Goal: Navigation & Orientation: Find specific page/section

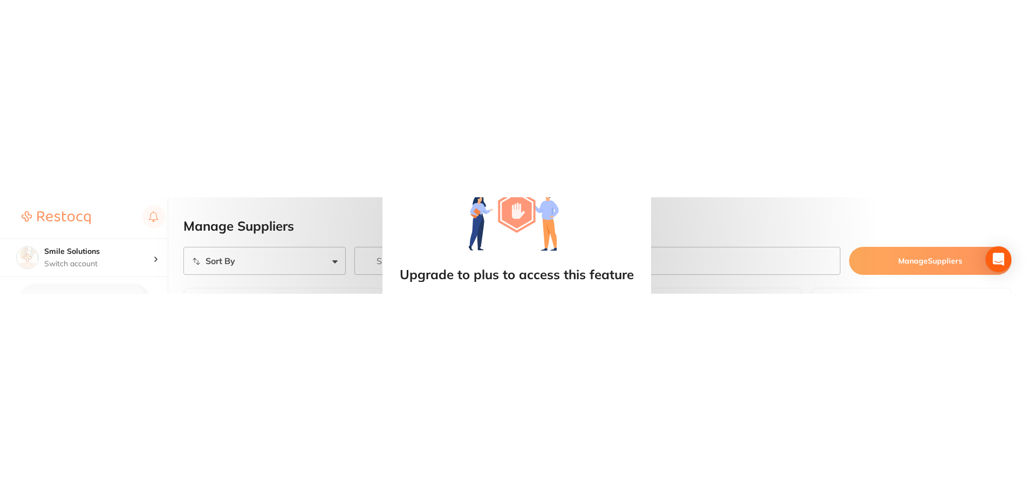
scroll to position [8, 0]
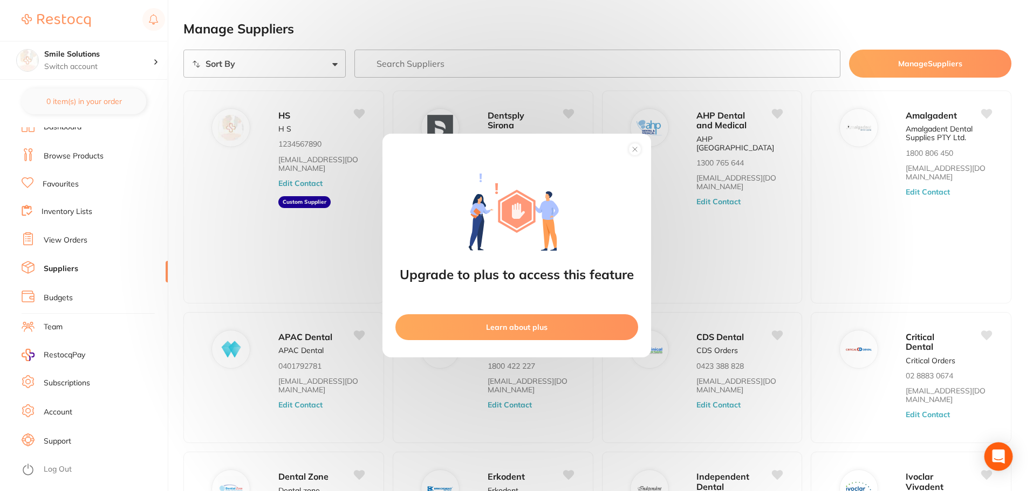
click at [1008, 96] on div "Open Intercom Messenger" at bounding box center [998, 457] width 29 height 29
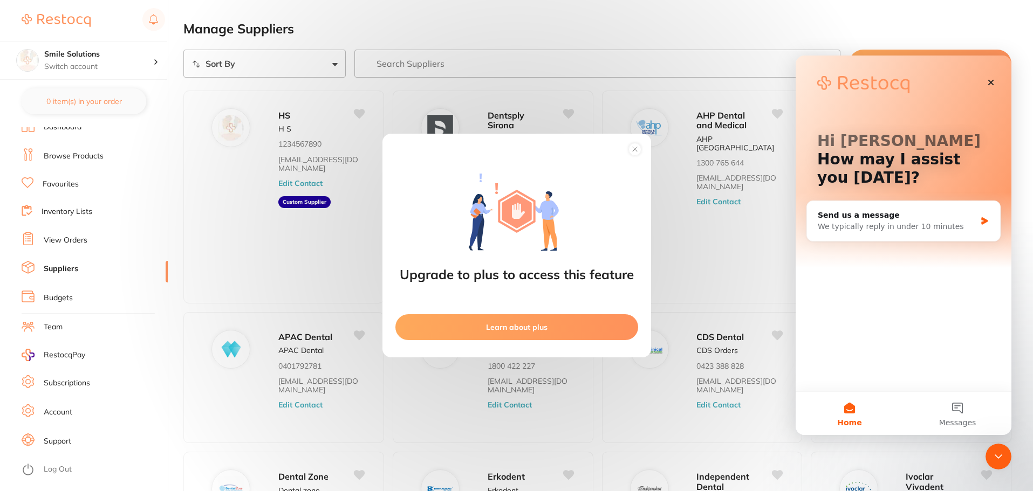
scroll to position [0, 0]
click at [878, 96] on div "Send us a message" at bounding box center [896, 215] width 158 height 11
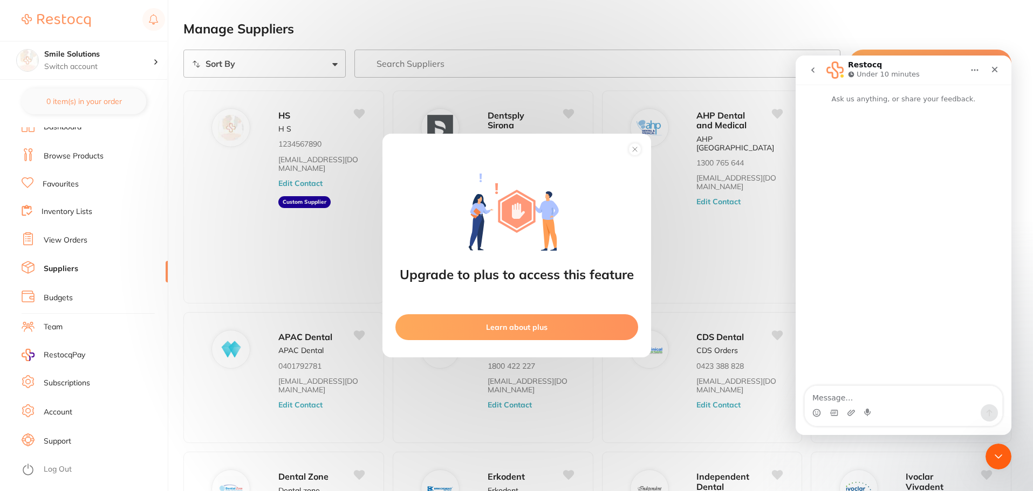
click at [813, 71] on icon "go back" at bounding box center [812, 70] width 9 height 9
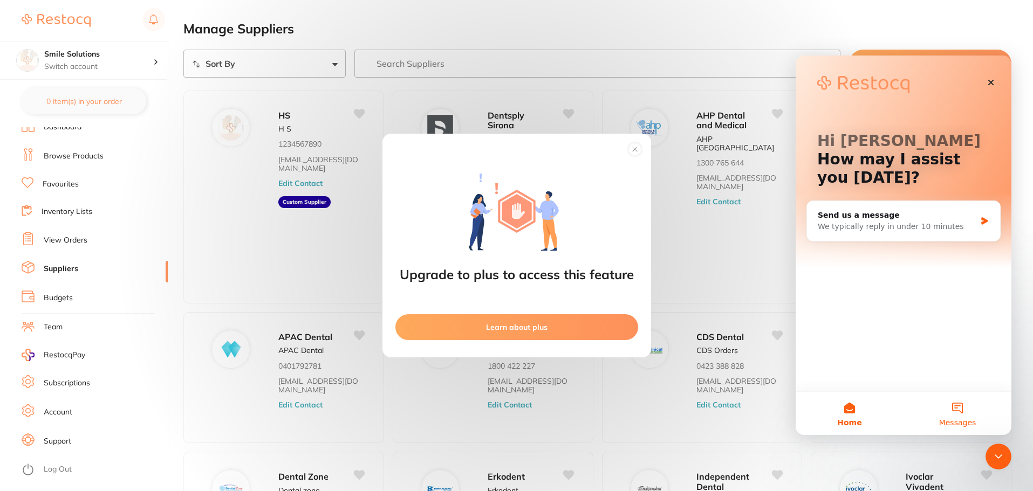
click at [962, 96] on button "Messages" at bounding box center [957, 413] width 108 height 43
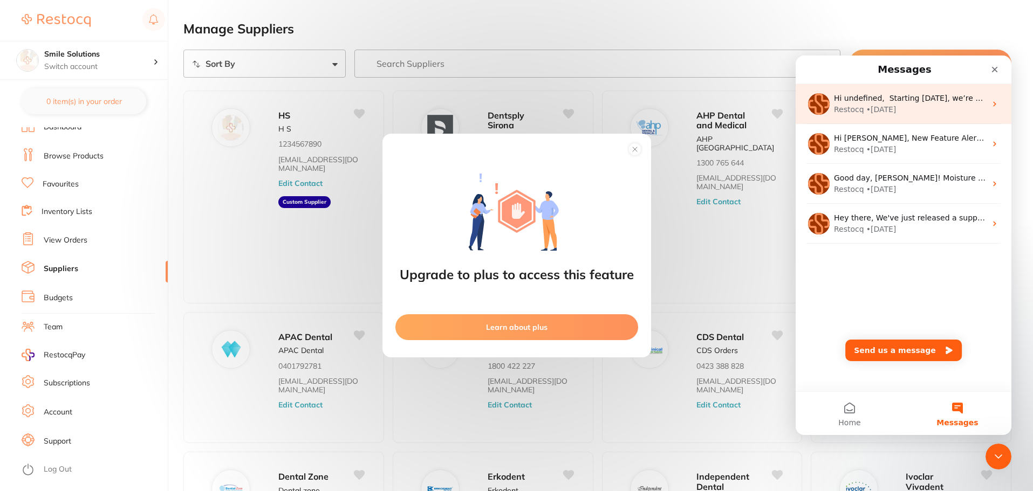
click at [869, 96] on div "• [DATE]" at bounding box center [881, 109] width 30 height 11
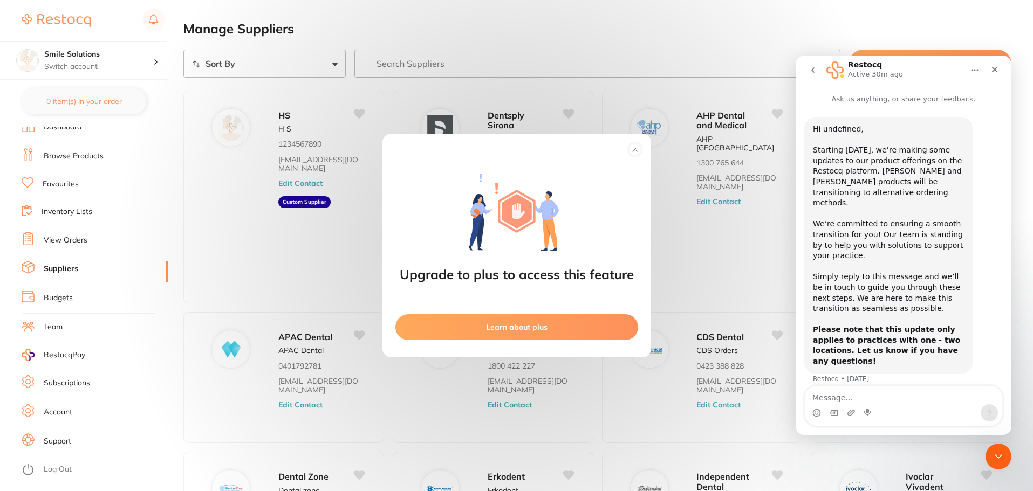
scroll to position [54, 0]
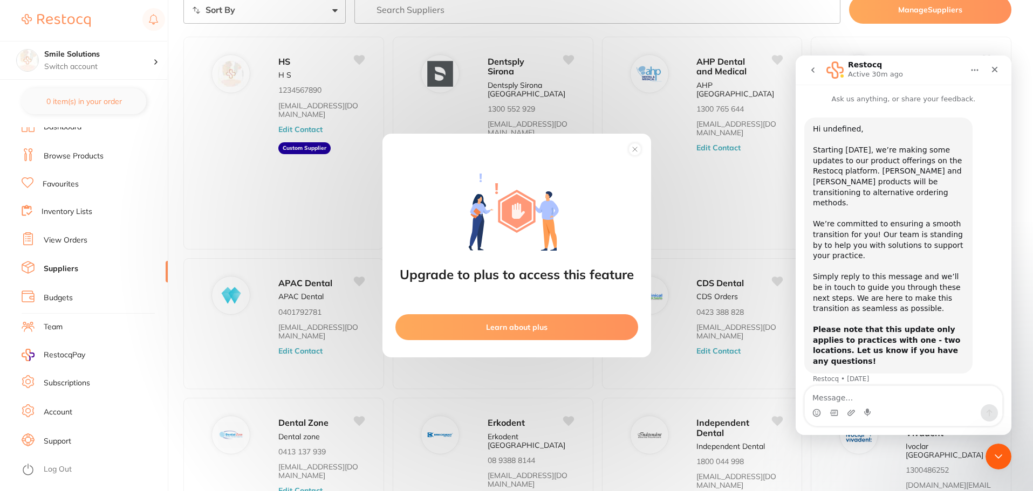
click at [815, 70] on icon "go back" at bounding box center [812, 70] width 9 height 9
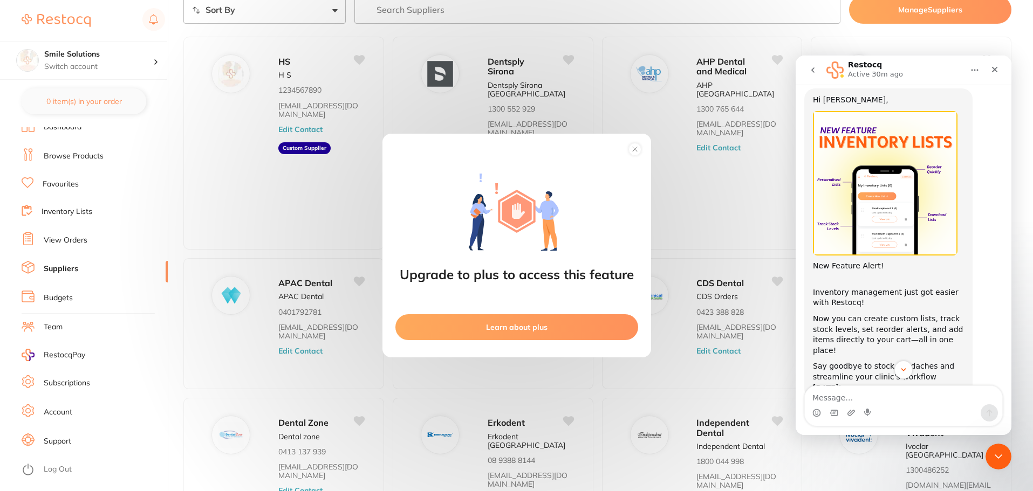
scroll to position [44, 0]
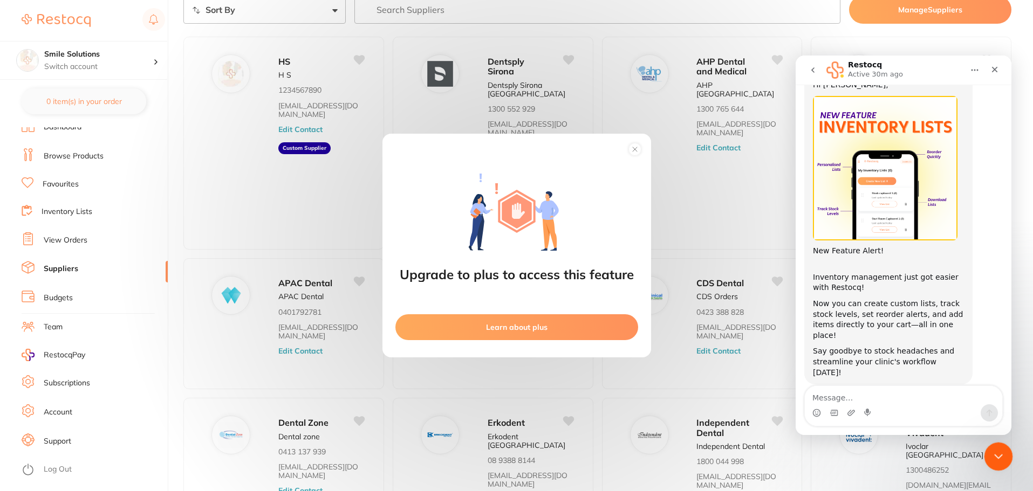
click at [997, 96] on icon "Close Intercom Messenger" at bounding box center [996, 455] width 13 height 13
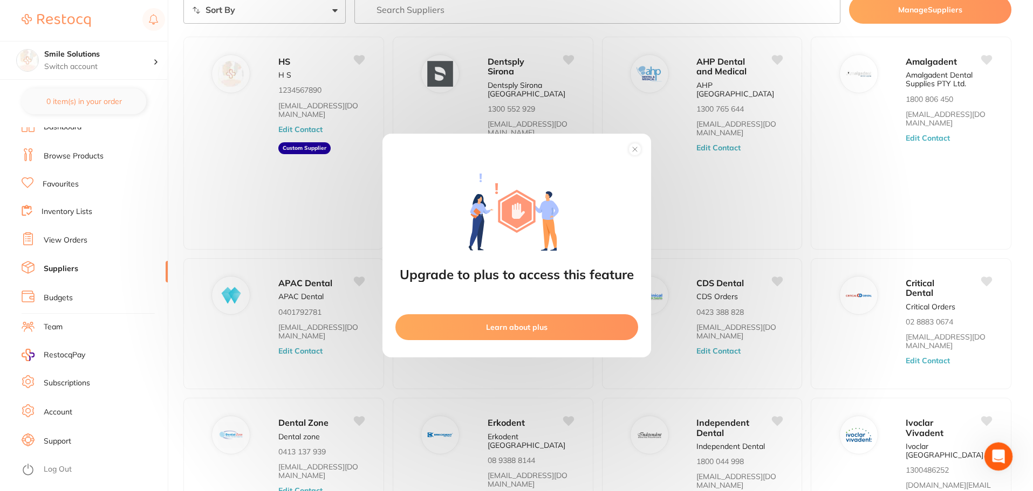
click at [997, 96] on icon "Open Intercom Messenger" at bounding box center [997, 455] width 18 height 18
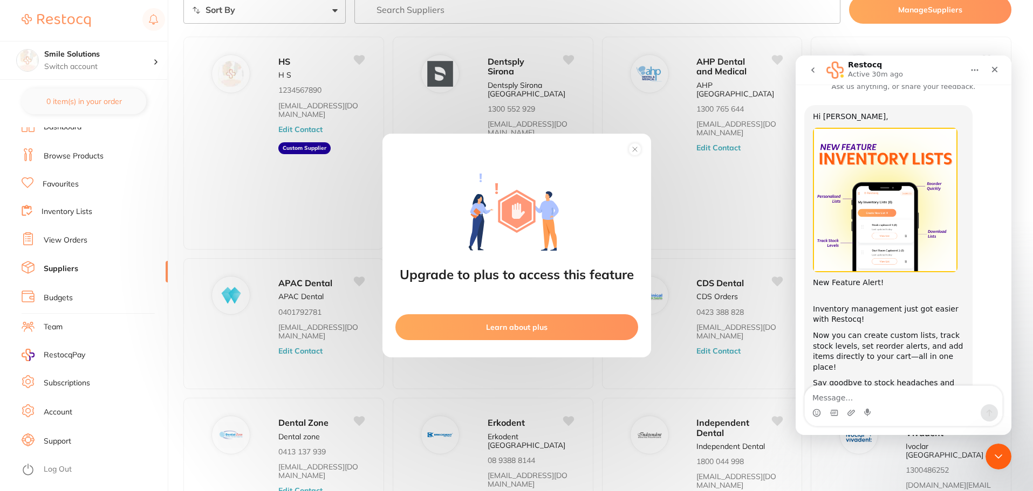
scroll to position [0, 0]
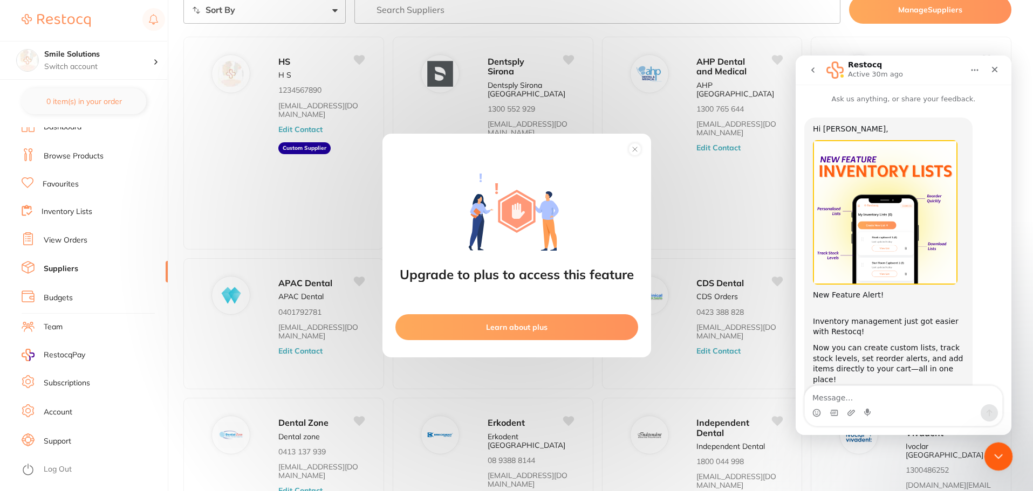
click at [1000, 96] on icon "Close Intercom Messenger" at bounding box center [996, 455] width 13 height 13
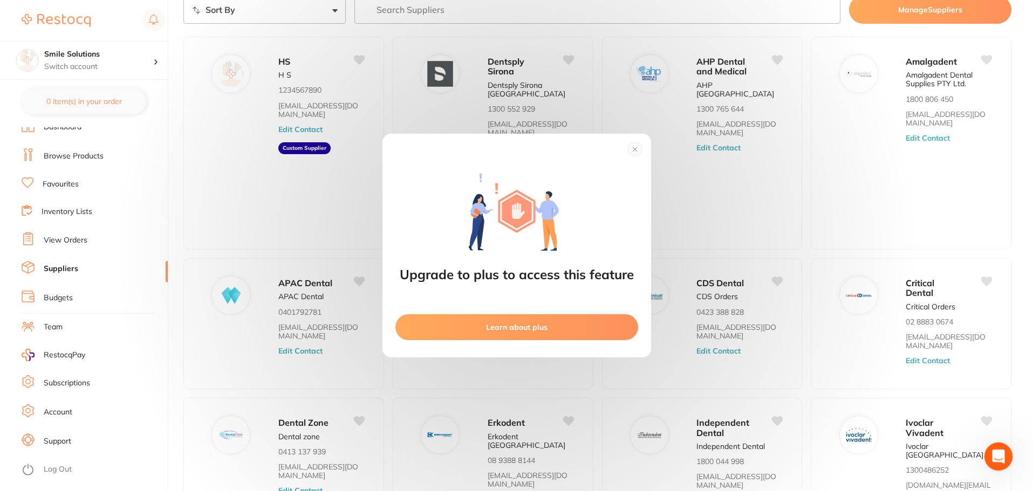
click at [1000, 96] on icon "Open Intercom Messenger" at bounding box center [997, 455] width 18 height 18
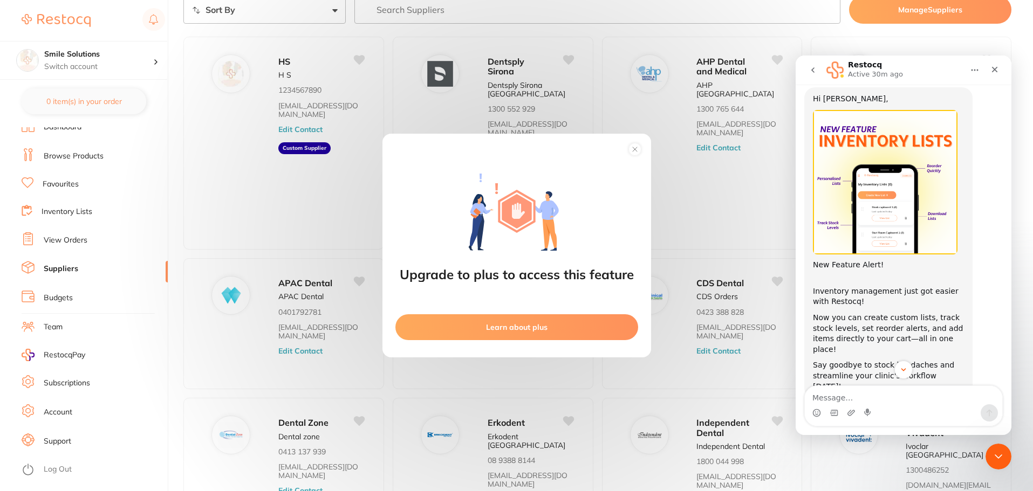
scroll to position [44, 0]
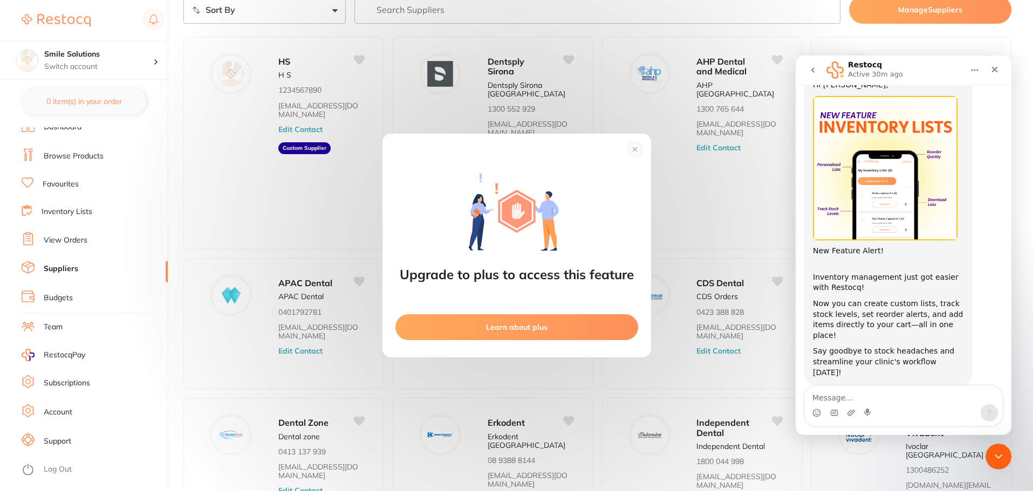
click at [631, 96] on circle at bounding box center [634, 149] width 12 height 12
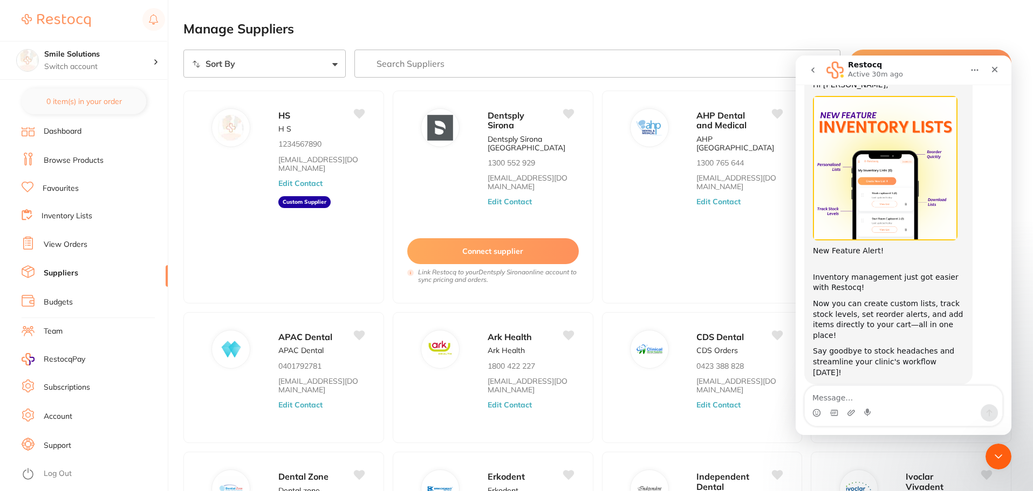
scroll to position [0, 0]
click at [72, 96] on ul "Dashboard Browse Products Favourites Inventory Lists View Orders Suppliers Budg…" at bounding box center [95, 313] width 146 height 372
click at [73, 96] on link "View Orders" at bounding box center [66, 248] width 44 height 11
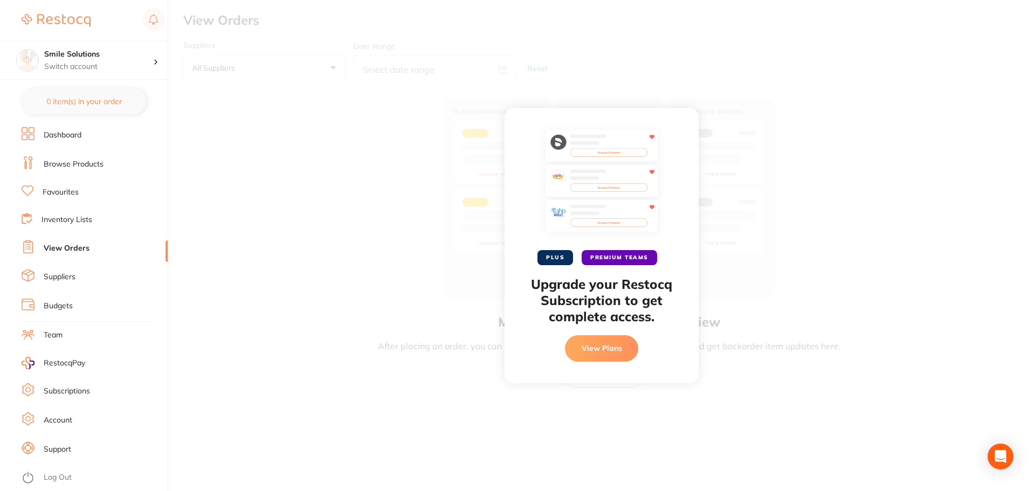
click at [68, 96] on link "Inventory Lists" at bounding box center [67, 220] width 51 height 11
click at [66, 96] on link "Budgets" at bounding box center [58, 306] width 29 height 11
click at [65, 96] on link "Suppliers" at bounding box center [60, 277] width 32 height 11
